Goal: Task Accomplishment & Management: Use online tool/utility

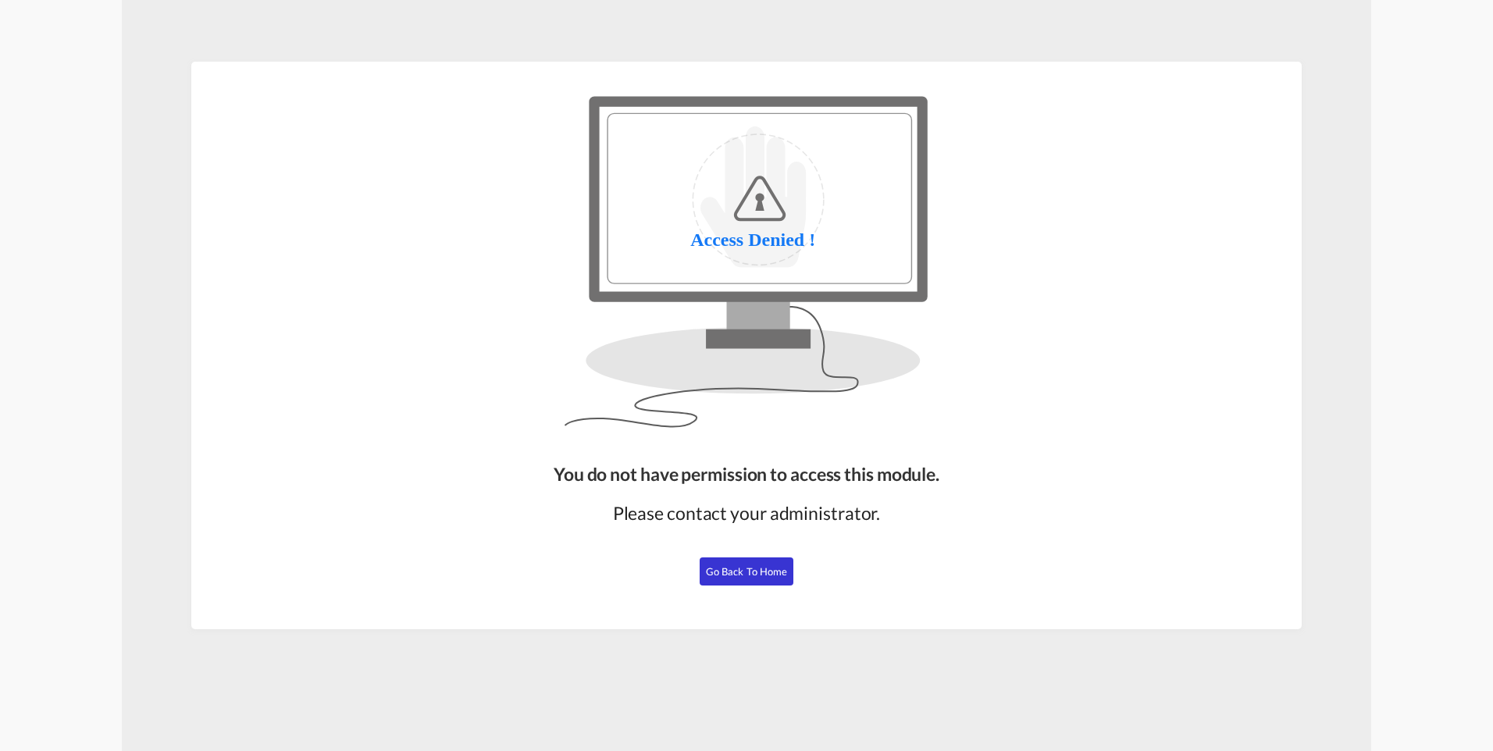
click at [733, 575] on span "Go Back to Home" at bounding box center [747, 571] width 82 height 12
